Goal: Check status: Check status

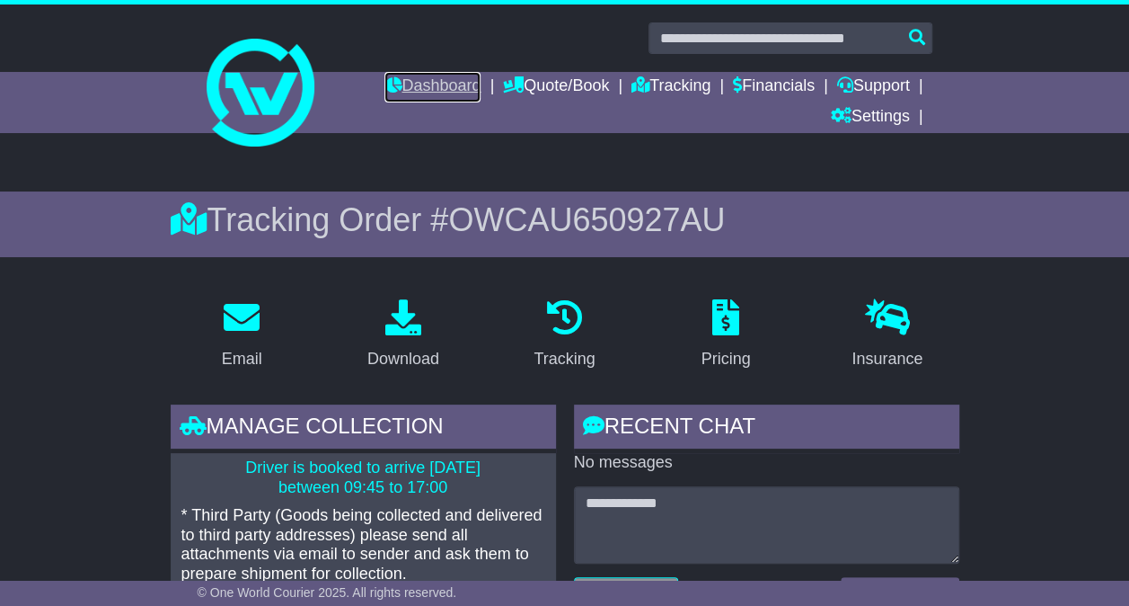
click at [440, 81] on link "Dashboard" at bounding box center [433, 87] width 96 height 31
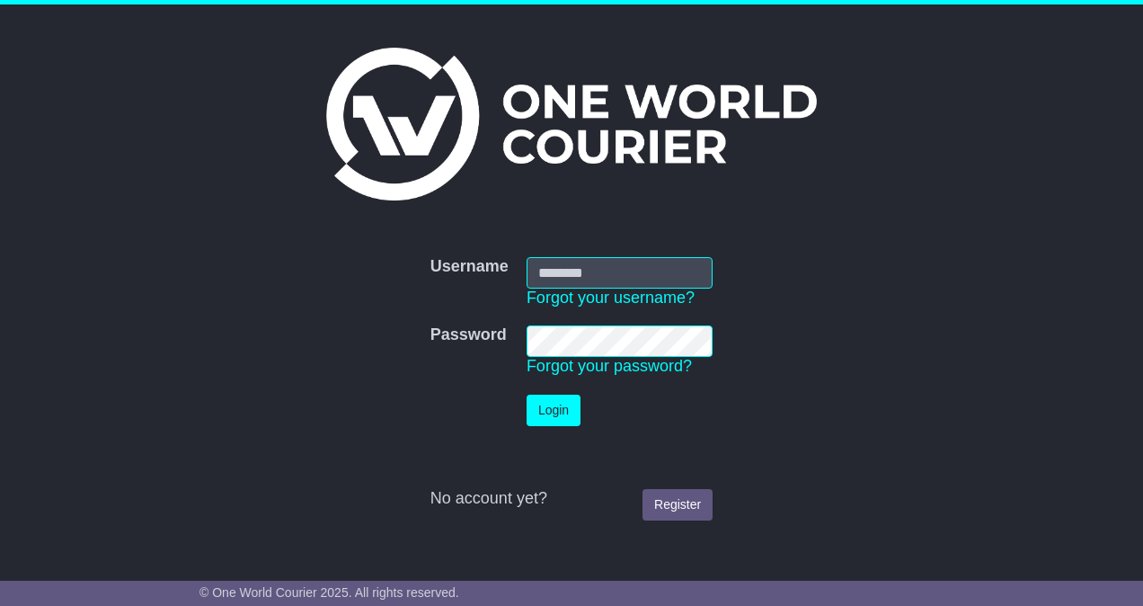
click at [629, 270] on input "Username" at bounding box center [620, 272] width 186 height 31
type input "**********"
click at [562, 411] on button "Login" at bounding box center [554, 409] width 54 height 31
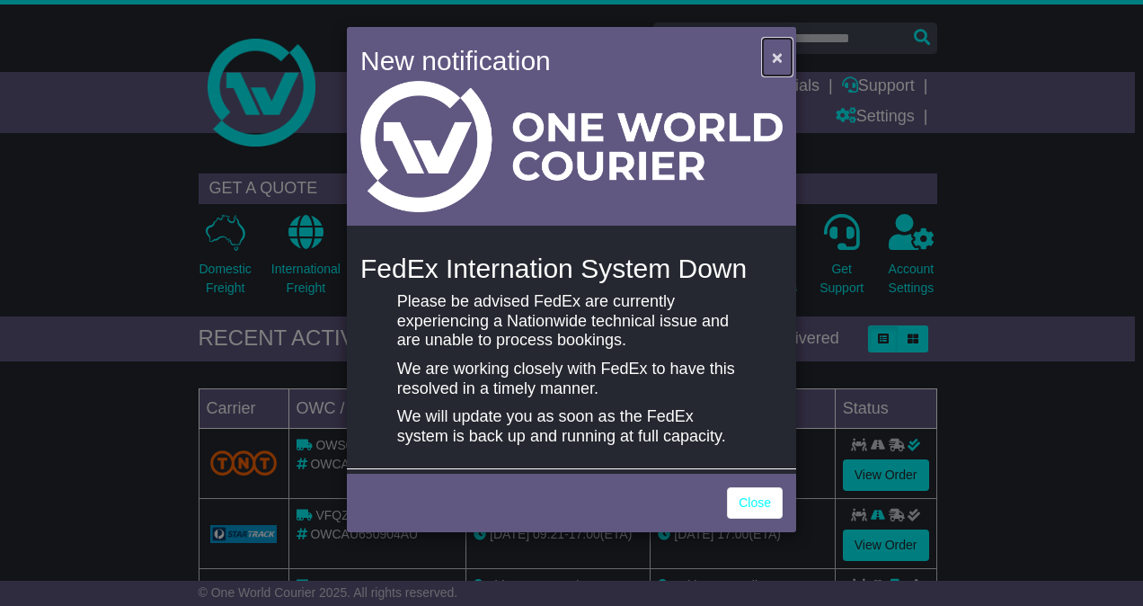
click at [782, 51] on span "×" at bounding box center [777, 57] width 11 height 21
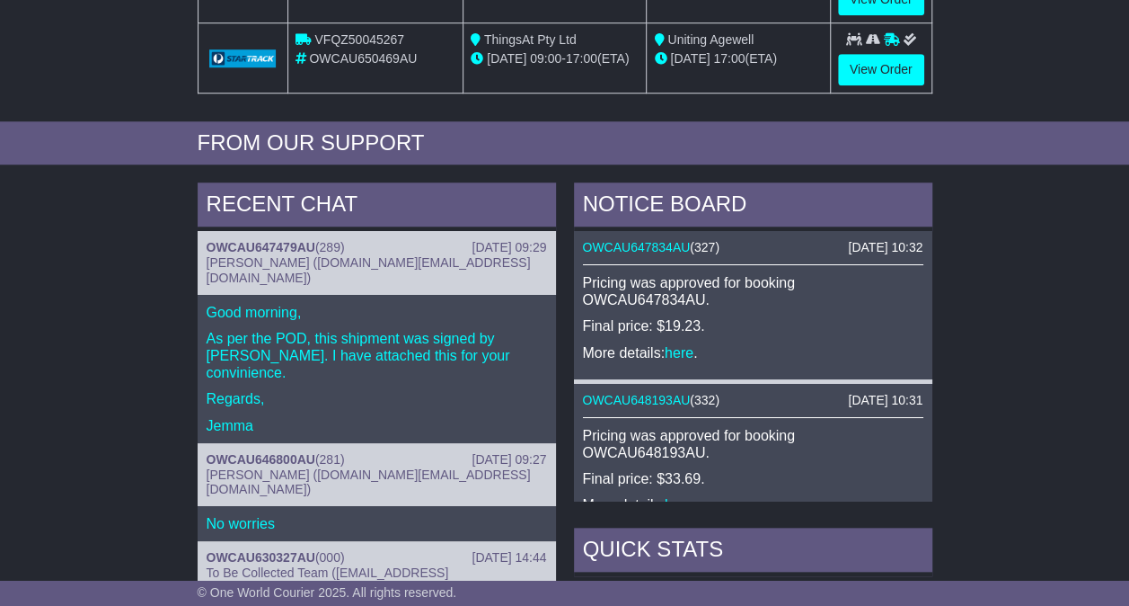
scroll to position [616, 0]
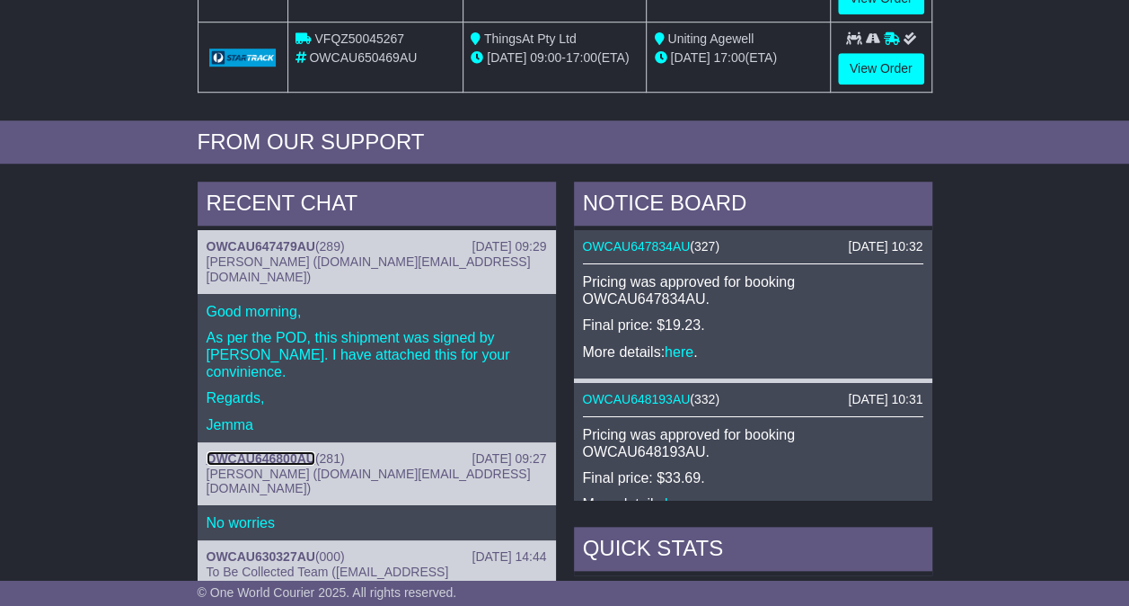
click at [279, 451] on link "OWCAU646800AU" at bounding box center [261, 458] width 109 height 14
